Goal: Obtain resource: Obtain resource

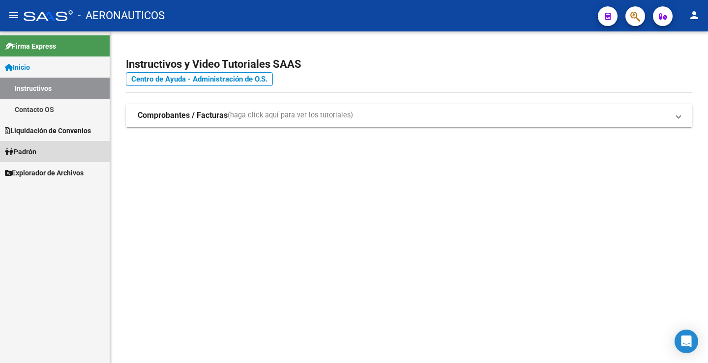
click at [36, 148] on span "Padrón" at bounding box center [20, 151] width 31 height 11
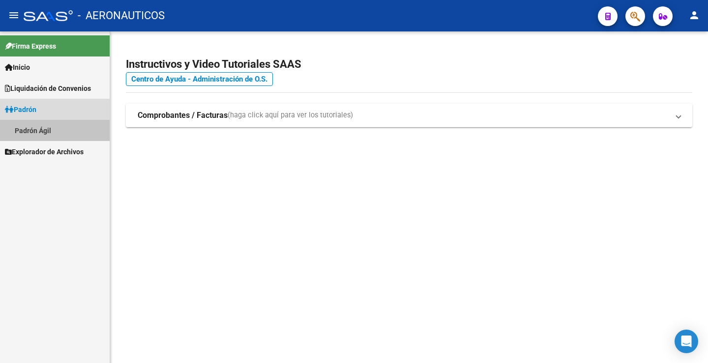
click at [33, 124] on link "Padrón Ágil" at bounding box center [55, 130] width 110 height 21
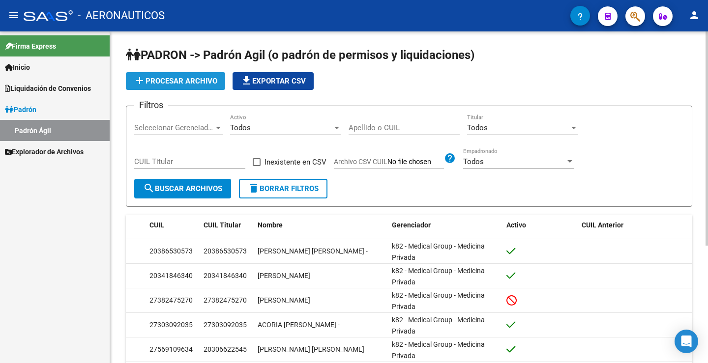
click at [185, 80] on span "add Procesar archivo" at bounding box center [176, 81] width 84 height 9
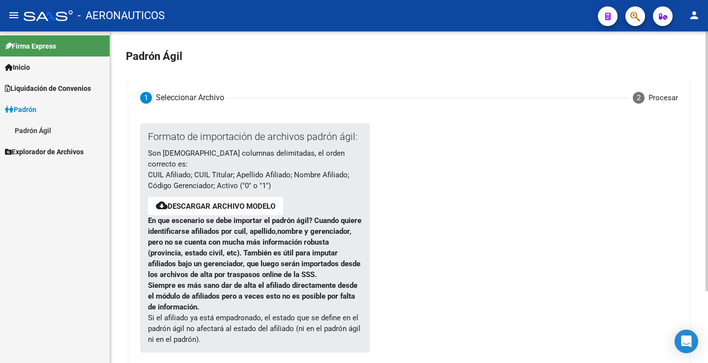
scroll to position [92, 0]
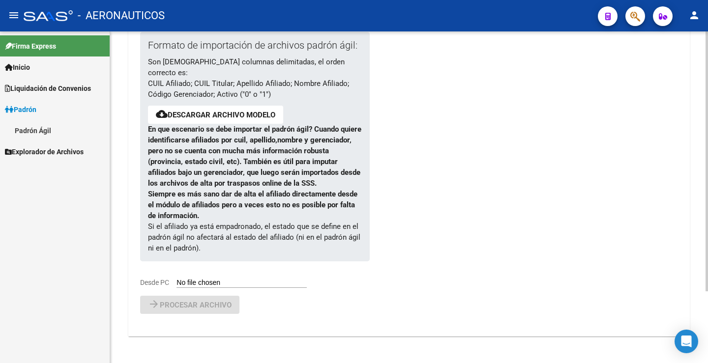
click at [187, 278] on div "Formato de importación de archivos padrón ágil: Son [DEMOGRAPHIC_DATA] columnas…" at bounding box center [247, 160] width 214 height 256
click at [224, 278] on div "Formato de importación de archivos padrón ágil: Son [DEMOGRAPHIC_DATA] columnas…" at bounding box center [247, 160] width 214 height 256
click at [224, 277] on div "Formato de importación de archivos padrón ágil: Son [DEMOGRAPHIC_DATA] columnas…" at bounding box center [247, 160] width 214 height 256
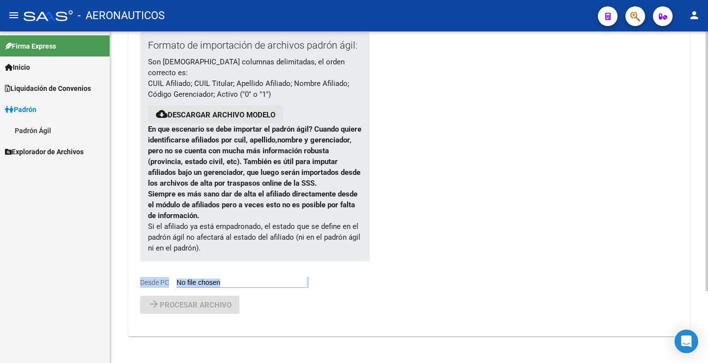
click at [221, 111] on link "Descargar archivo modelo" at bounding box center [222, 115] width 108 height 9
click at [512, 125] on div at bounding box center [505, 164] width 273 height 264
